Goal: Find contact information: Find contact information

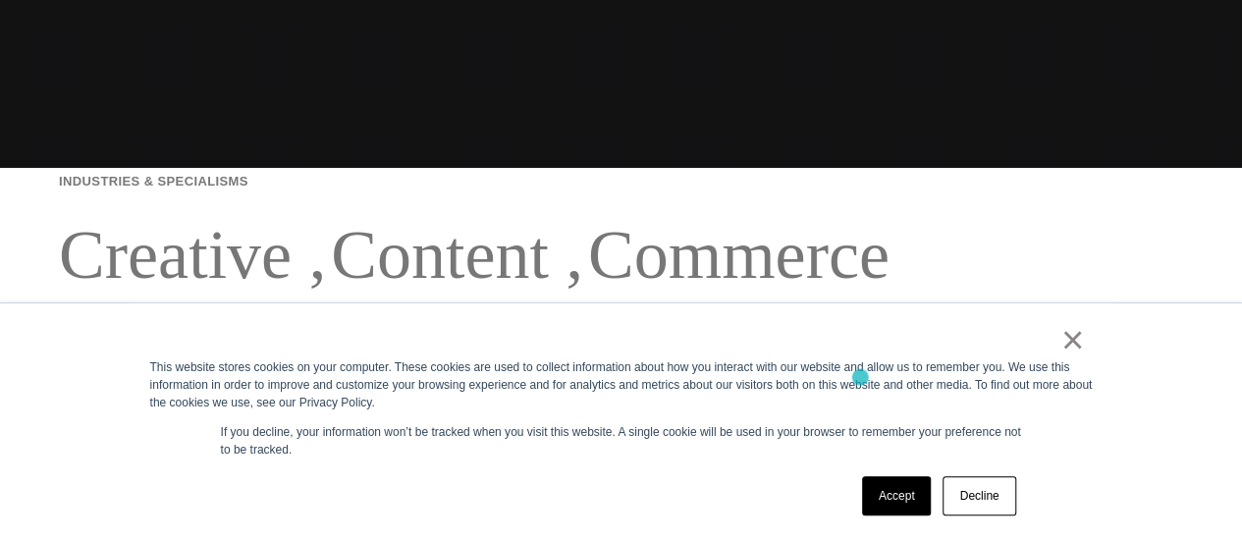
scroll to position [393, 0]
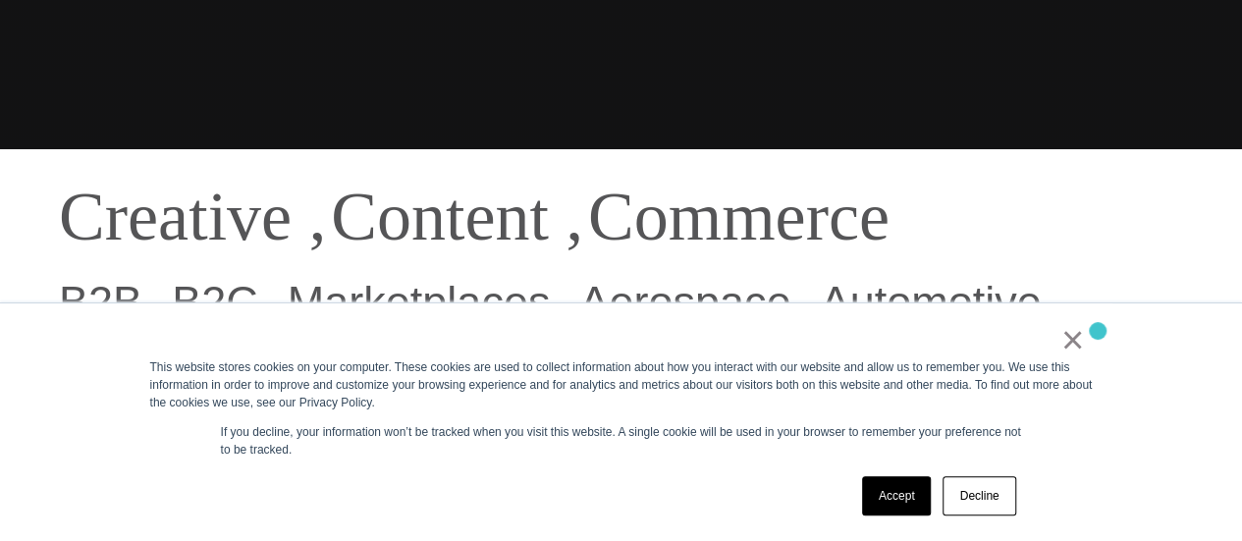
click at [1098, 331] on div "× This website stores cookies on your computer. These cookies are used to colle…" at bounding box center [622, 422] width 982 height 238
click at [1070, 344] on link "×" at bounding box center [1074, 340] width 24 height 18
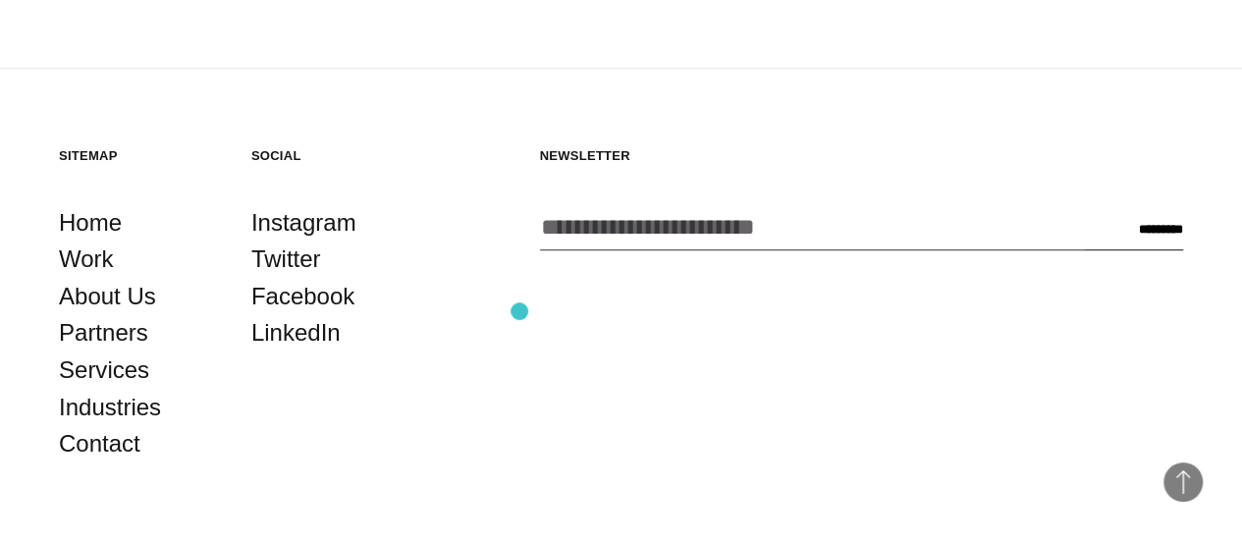
scroll to position [4215, 0]
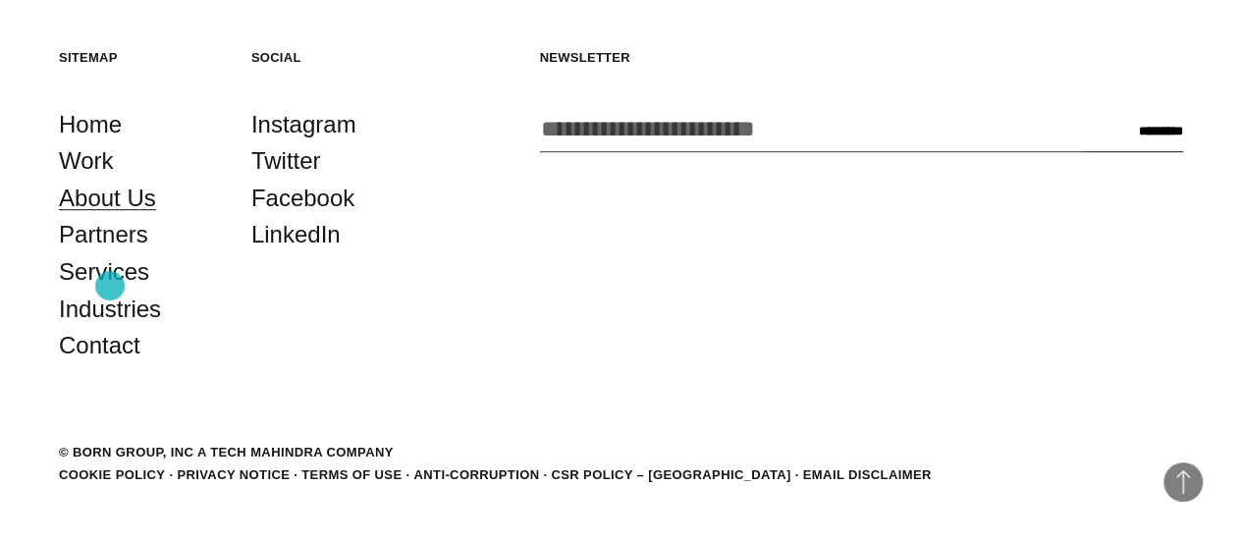
click at [110, 217] on link "About Us" at bounding box center [107, 198] width 97 height 37
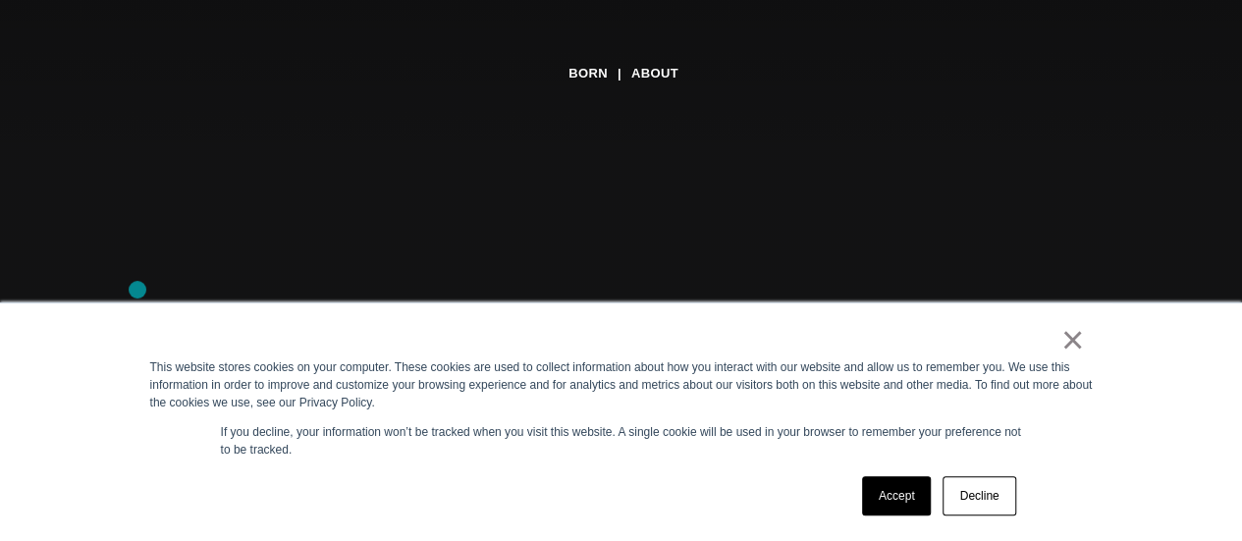
scroll to position [295, 0]
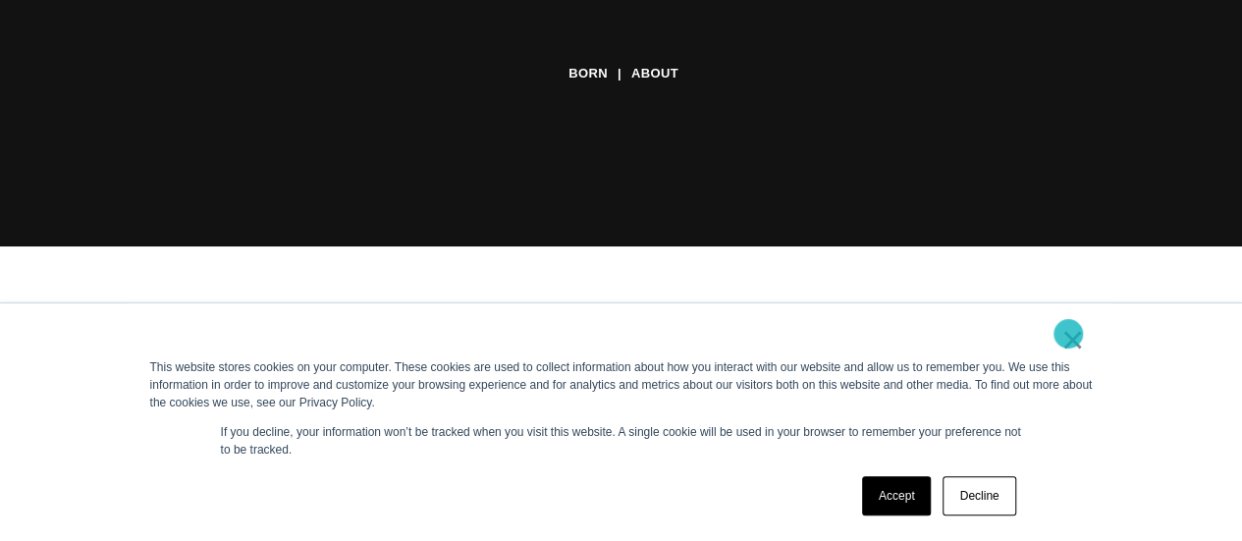
click at [1069, 334] on link "×" at bounding box center [1074, 340] width 24 height 18
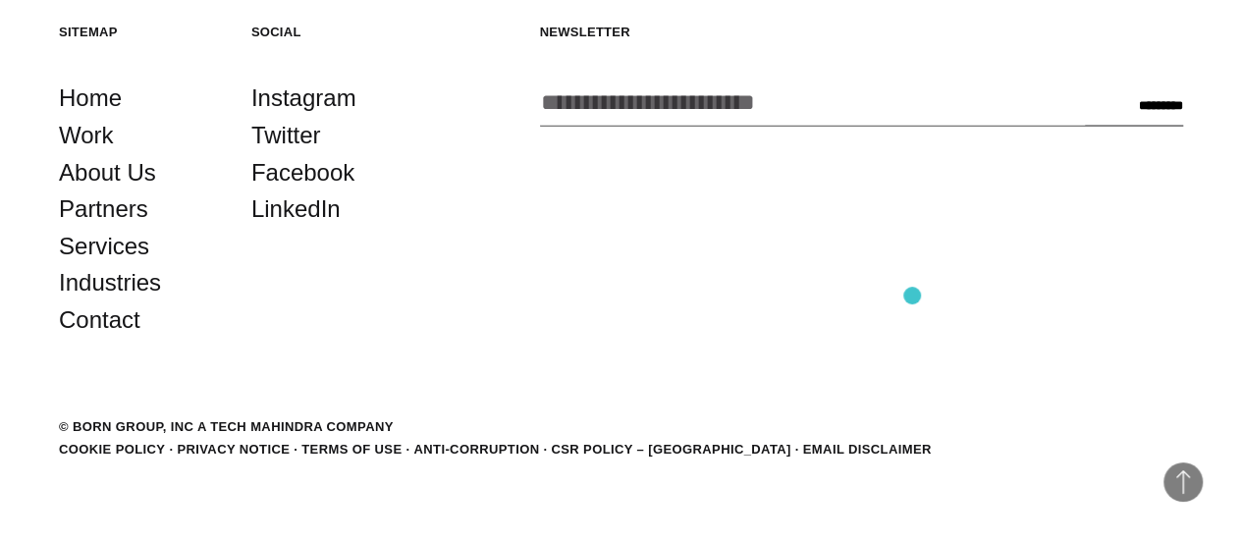
scroll to position [6073, 0]
click at [124, 337] on link "Contact" at bounding box center [100, 320] width 82 height 37
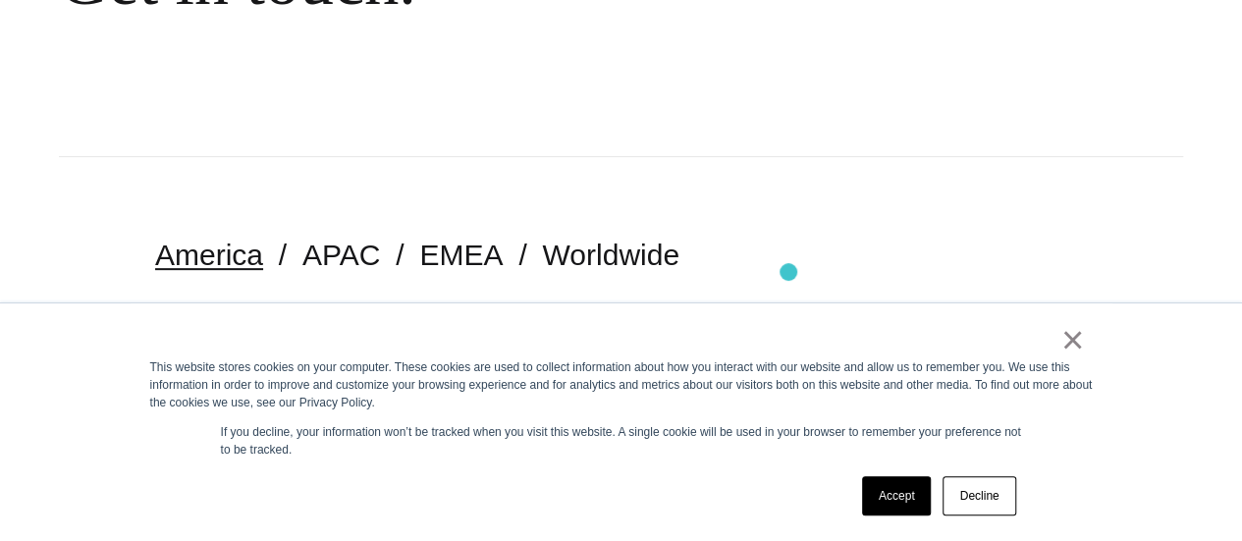
scroll to position [393, 0]
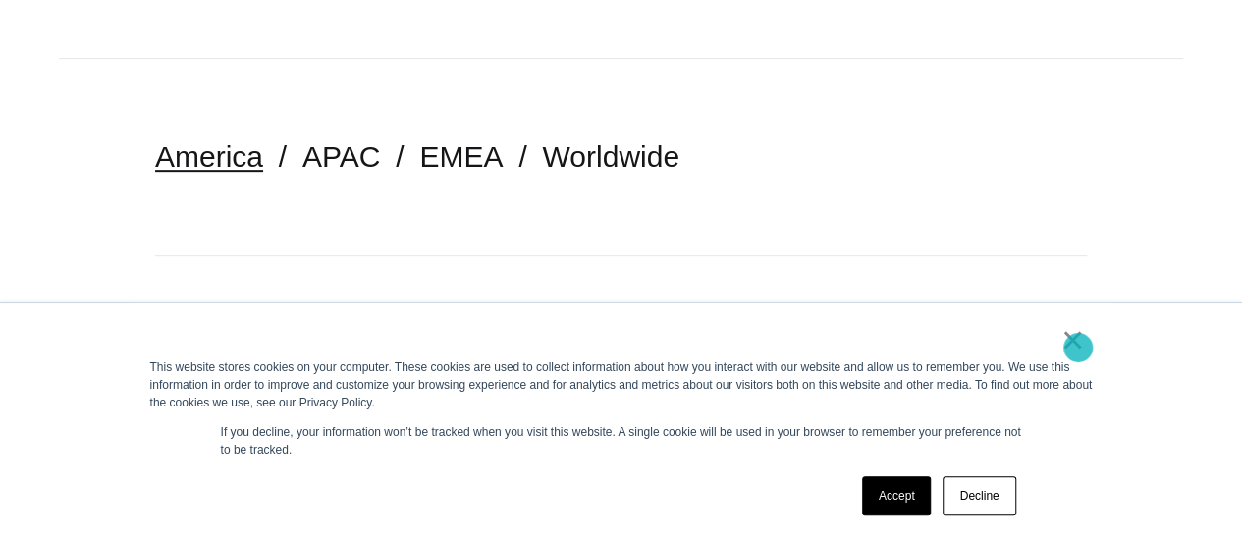
click at [1074, 345] on link "×" at bounding box center [1074, 340] width 24 height 18
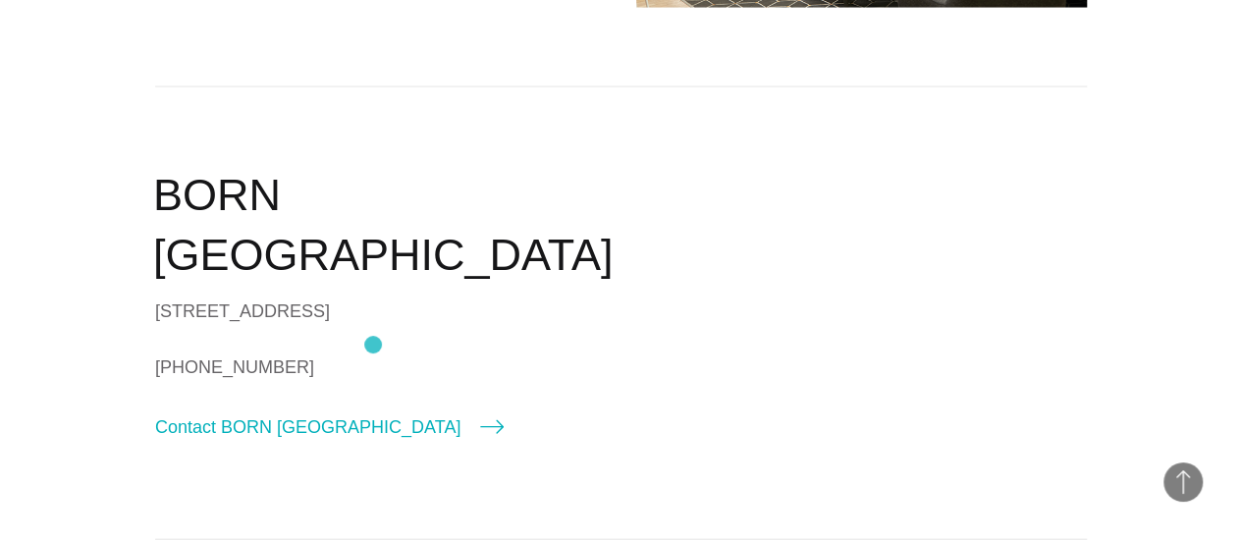
scroll to position [1866, 0]
